Goal: Information Seeking & Learning: Learn about a topic

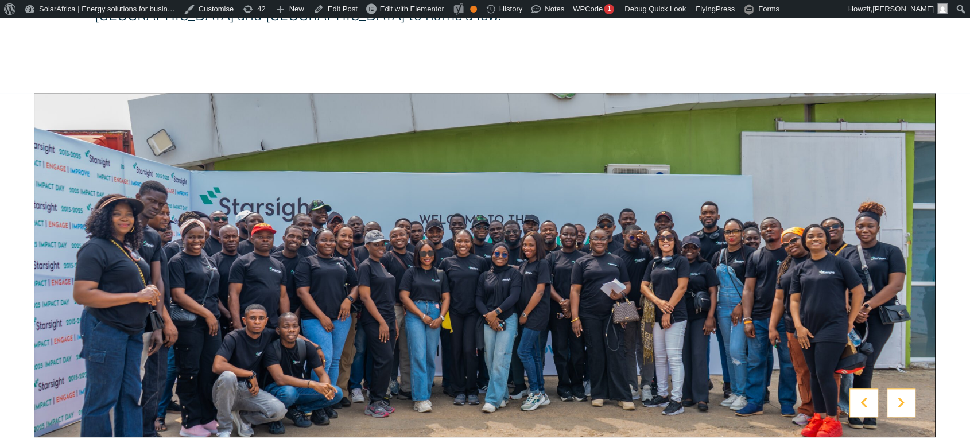
scroll to position [1116, 0]
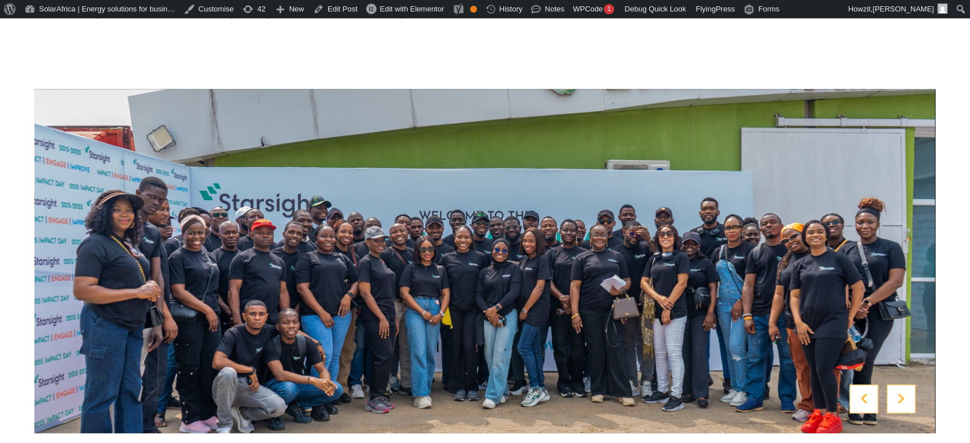
click at [904, 393] on icon at bounding box center [901, 398] width 7 height 11
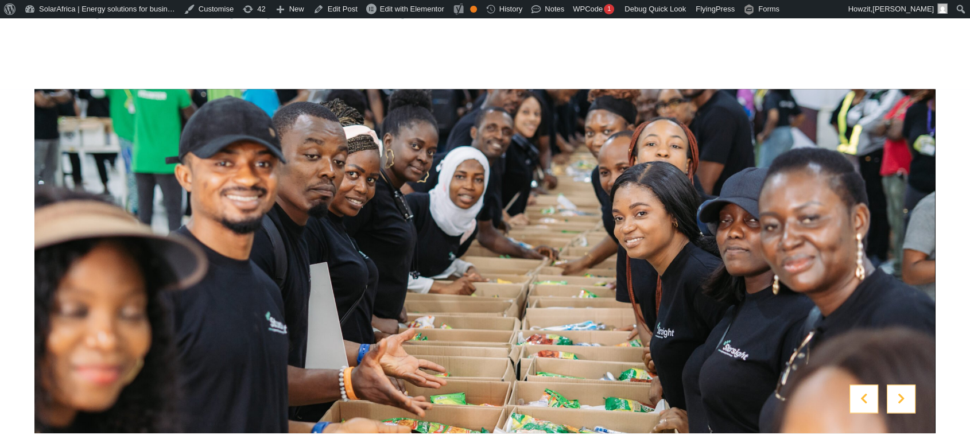
click at [904, 393] on icon at bounding box center [901, 398] width 7 height 11
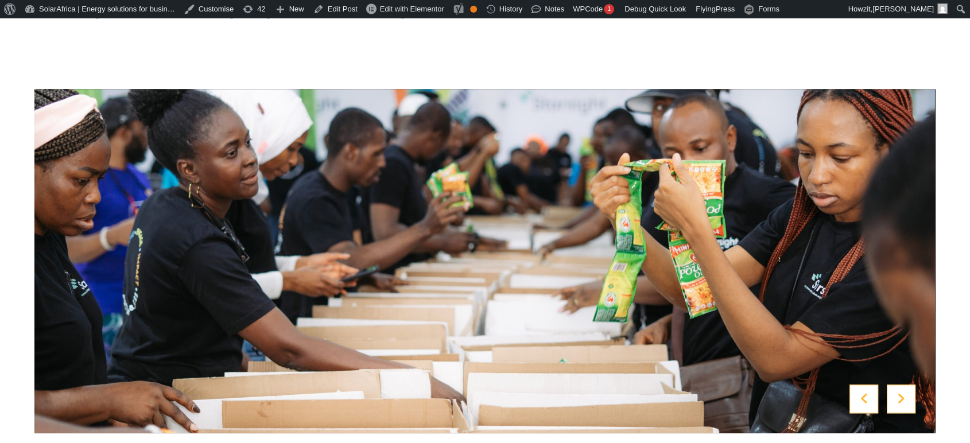
click at [904, 393] on icon at bounding box center [901, 398] width 7 height 11
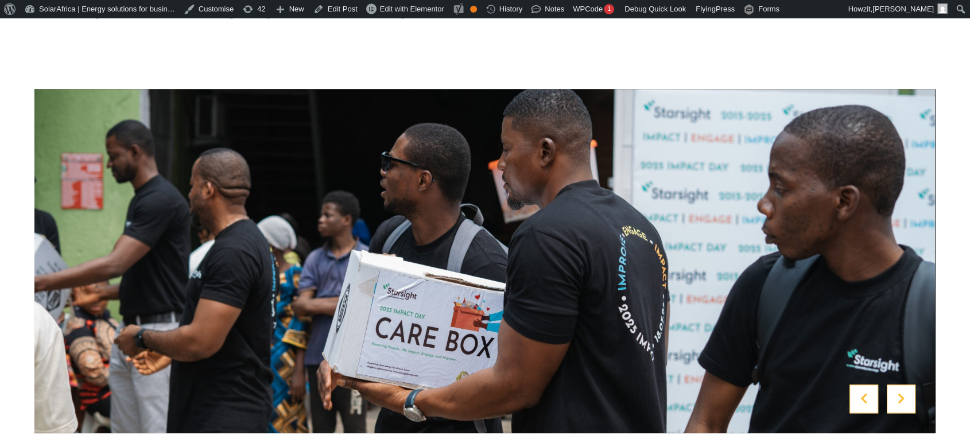
click at [904, 393] on icon at bounding box center [901, 398] width 7 height 11
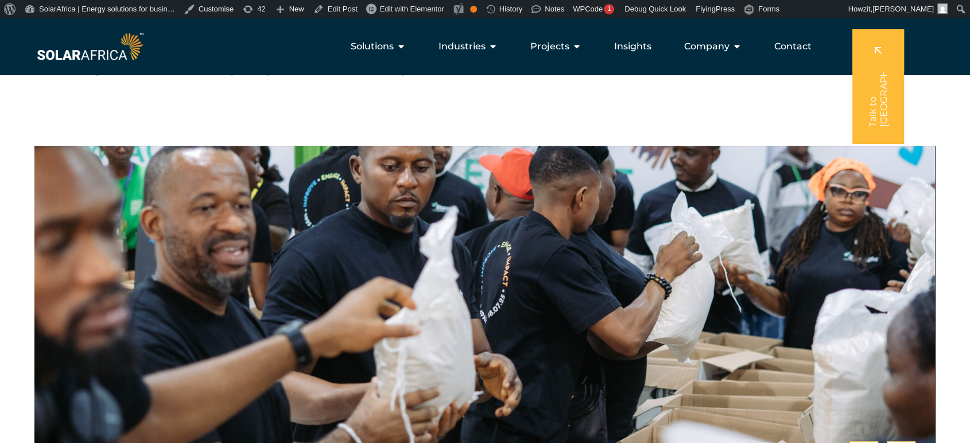
scroll to position [1061, 0]
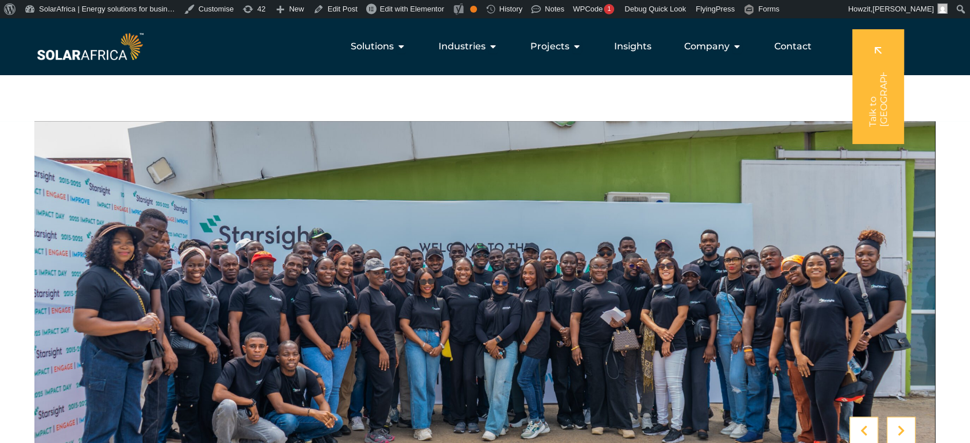
scroll to position [1081, 0]
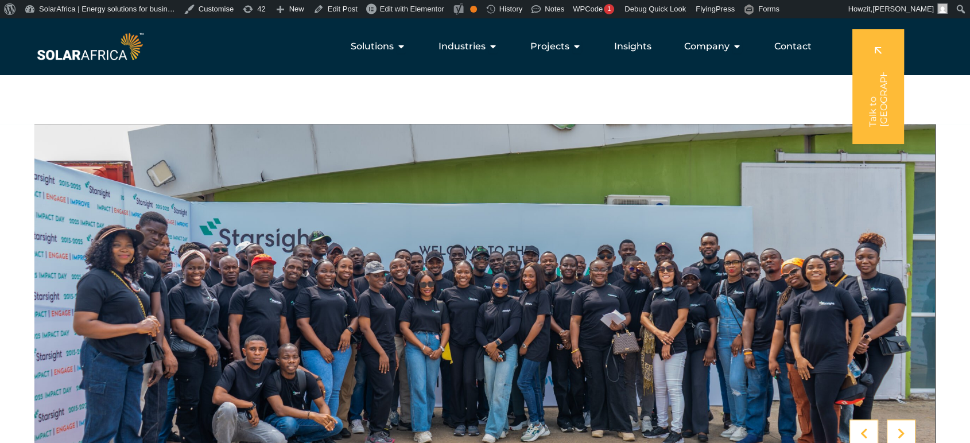
click at [898, 428] on icon at bounding box center [901, 433] width 7 height 11
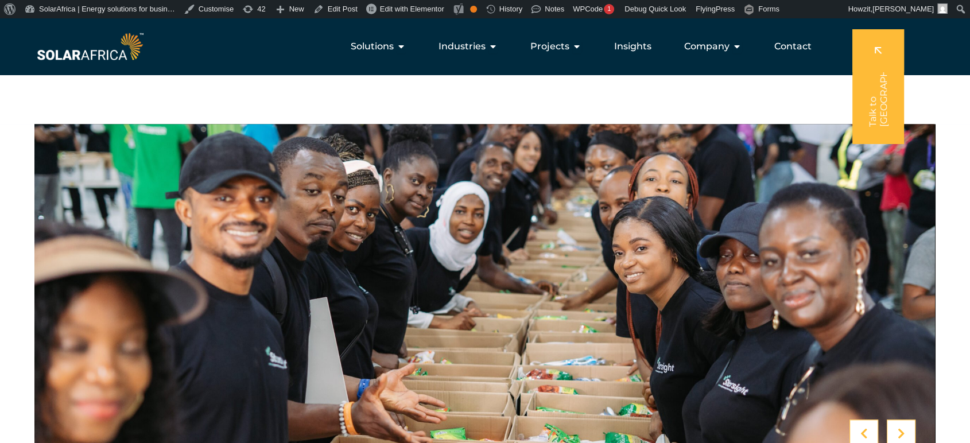
click at [898, 428] on icon at bounding box center [901, 433] width 7 height 11
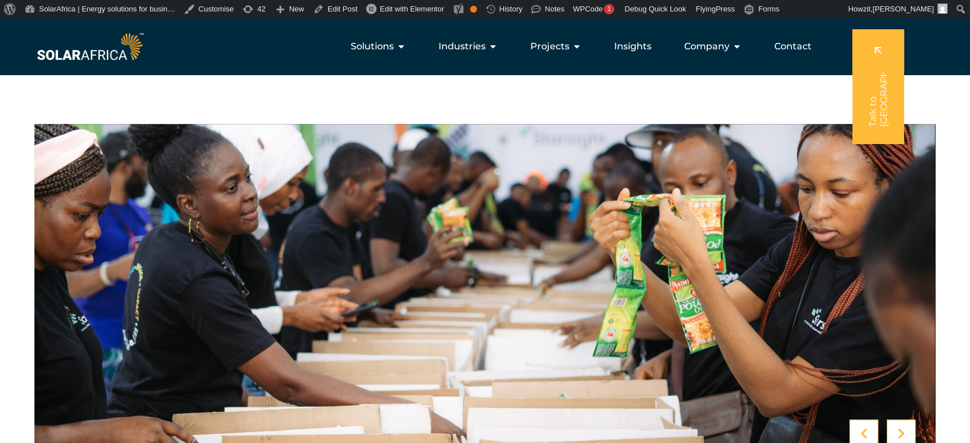
click at [898, 428] on icon at bounding box center [901, 433] width 7 height 11
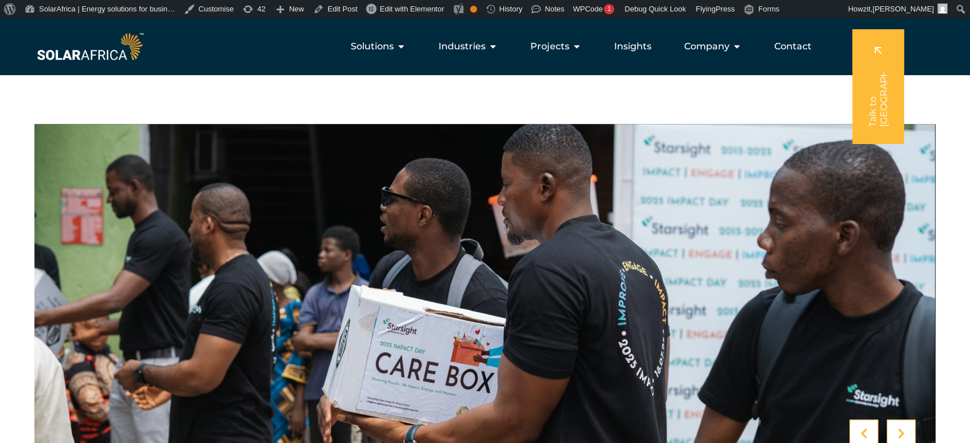
click at [898, 428] on icon at bounding box center [901, 433] width 7 height 11
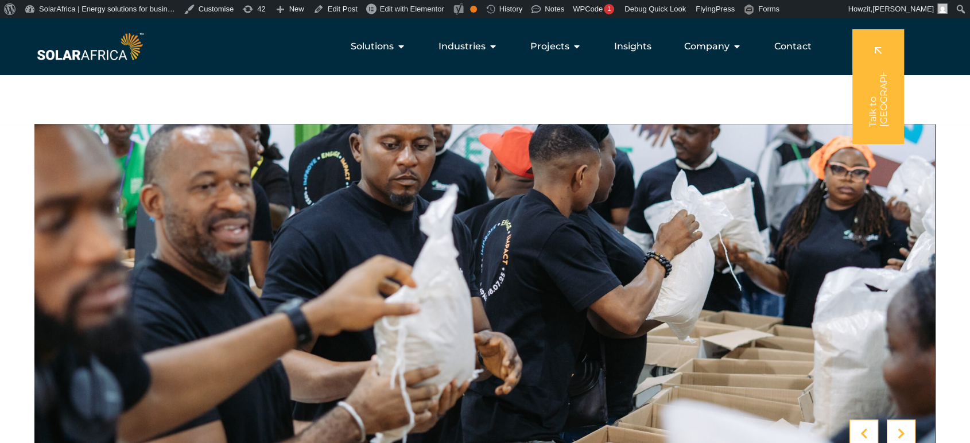
click at [898, 428] on icon at bounding box center [901, 433] width 7 height 11
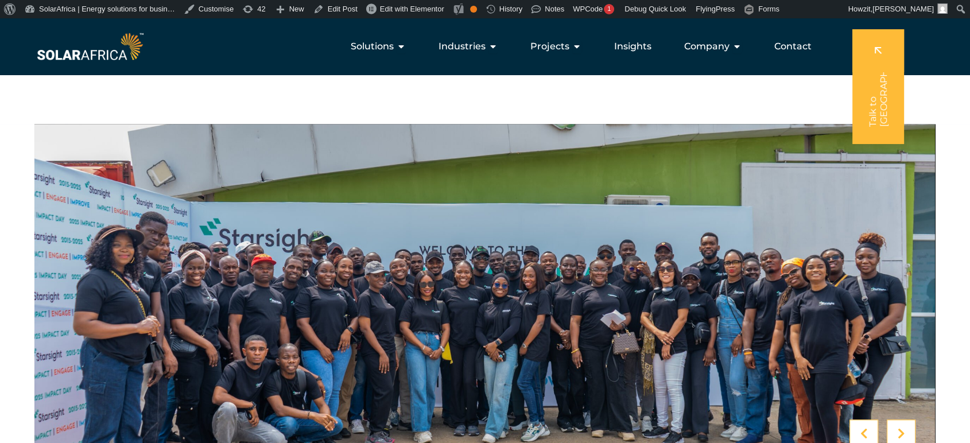
click at [853, 420] on div at bounding box center [864, 434] width 29 height 29
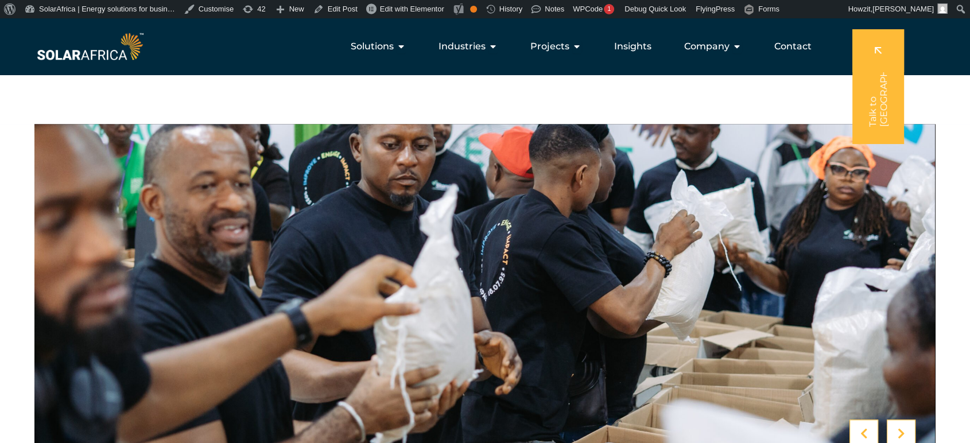
click at [898, 420] on div at bounding box center [901, 434] width 29 height 29
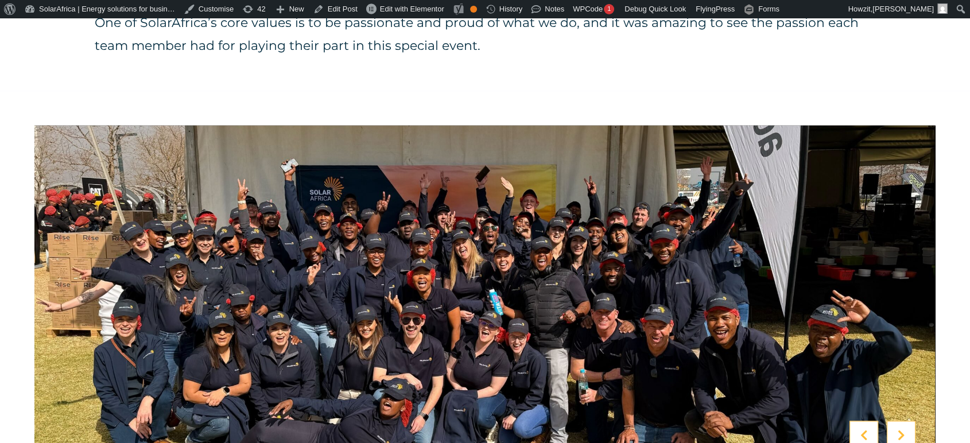
scroll to position [1874, 0]
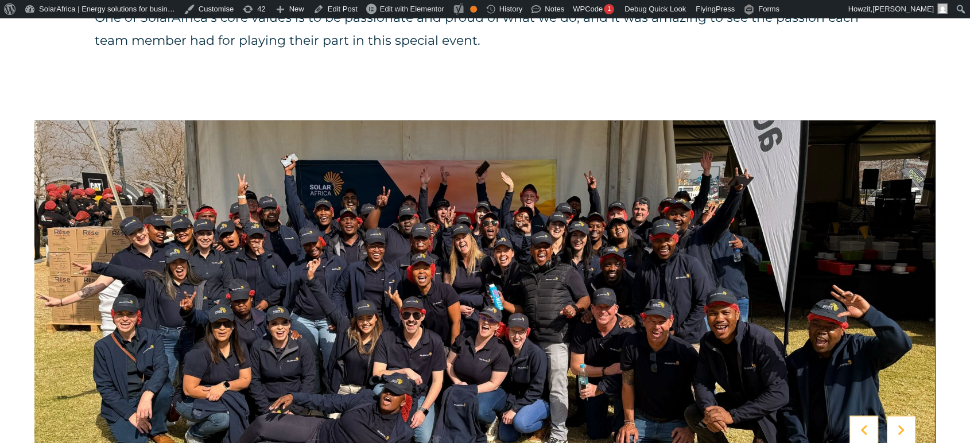
click at [899, 424] on icon at bounding box center [901, 429] width 7 height 11
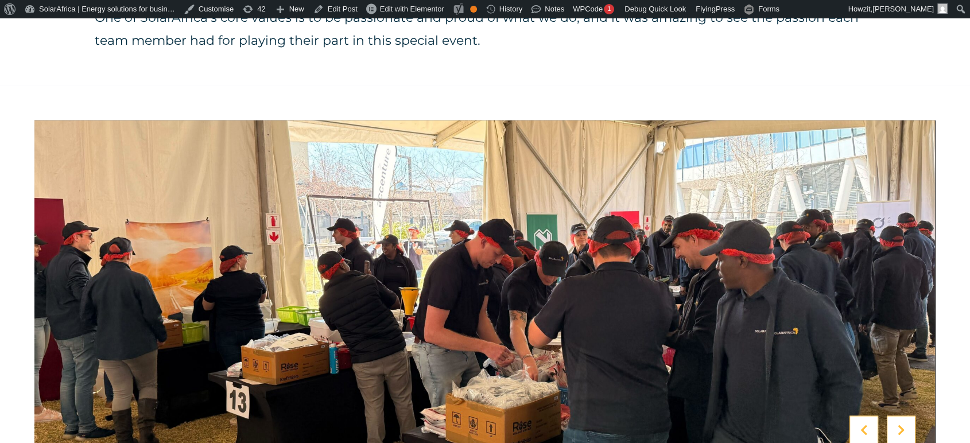
click at [899, 424] on icon at bounding box center [901, 429] width 7 height 11
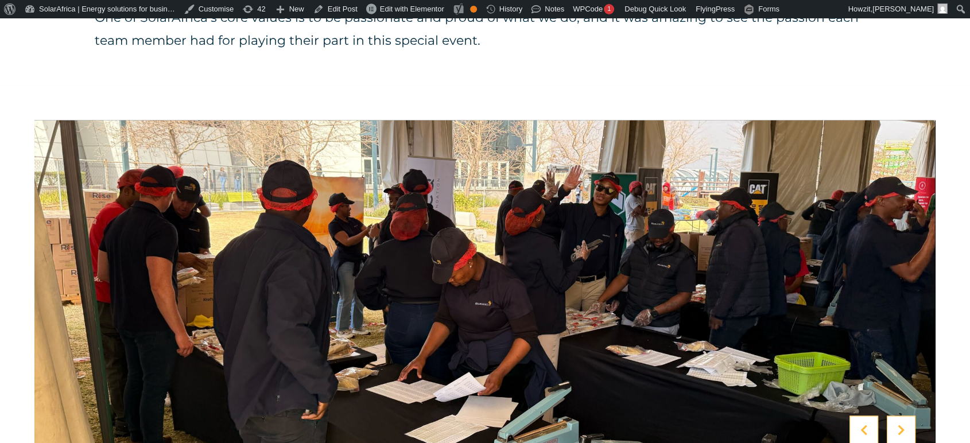
click at [899, 424] on icon at bounding box center [901, 429] width 7 height 11
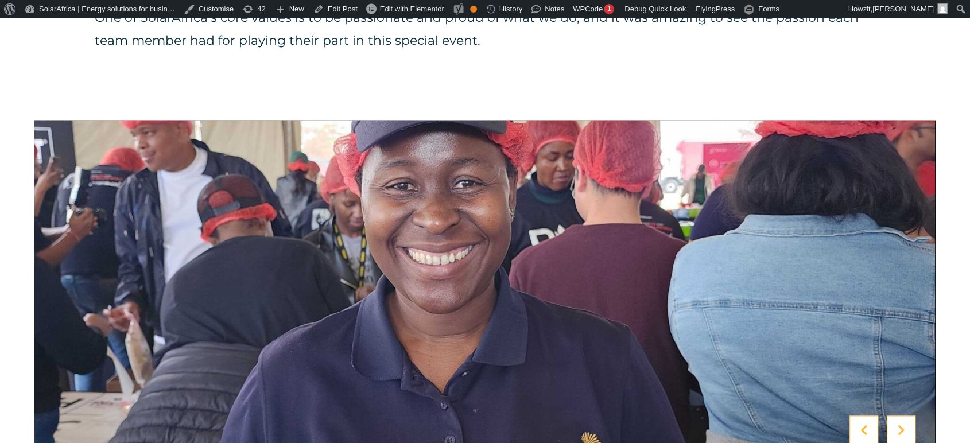
click at [899, 424] on icon at bounding box center [901, 429] width 7 height 11
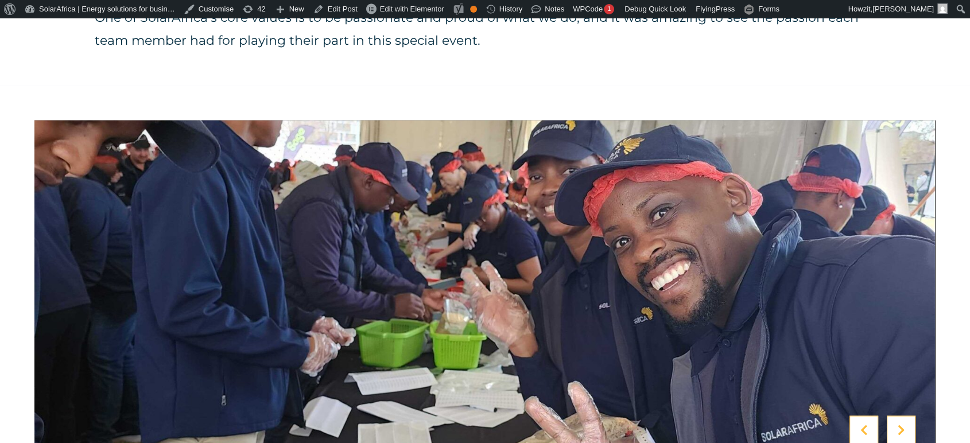
click at [899, 424] on icon at bounding box center [901, 429] width 7 height 11
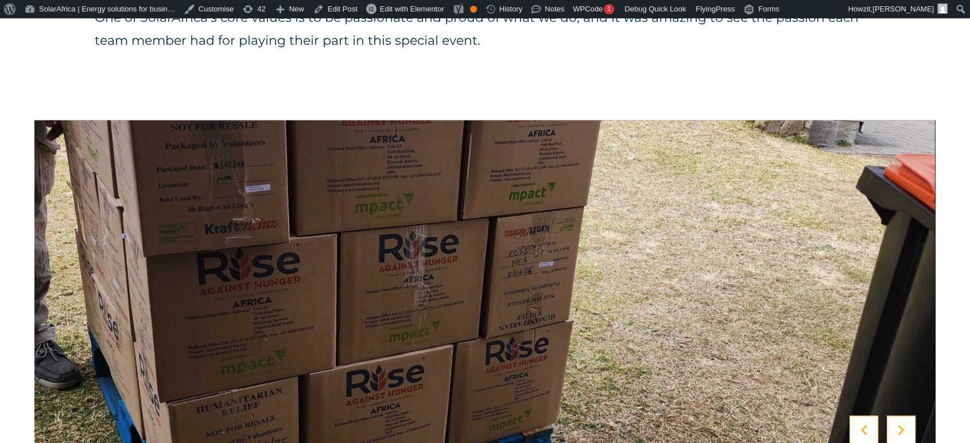
click at [899, 424] on icon at bounding box center [901, 429] width 7 height 11
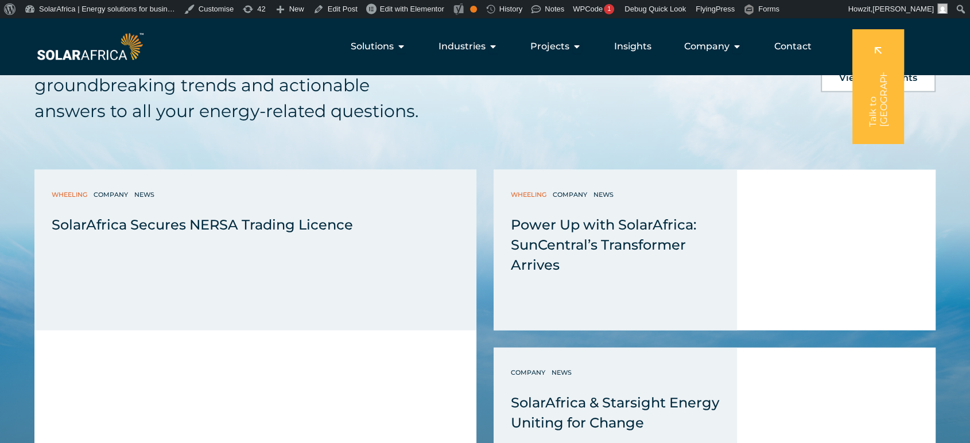
scroll to position [2494, 0]
